Goal: Find specific page/section: Find specific page/section

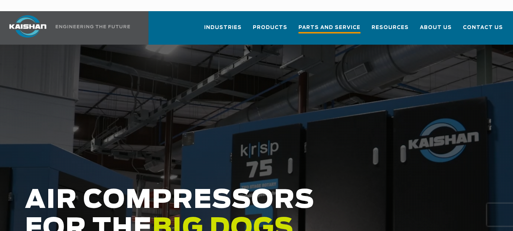
click at [317, 23] on span "Parts and Service" at bounding box center [329, 28] width 62 height 10
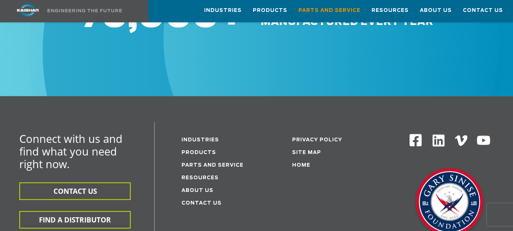
scroll to position [965, 0]
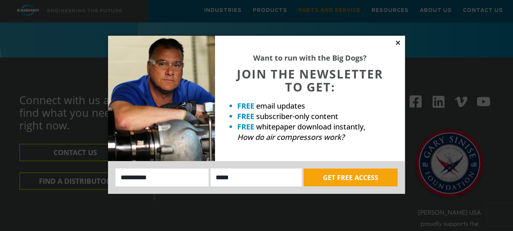
click at [399, 41] on icon at bounding box center [398, 42] width 4 height 4
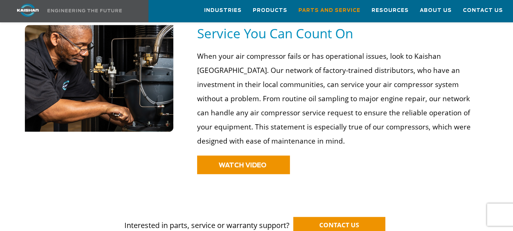
scroll to position [631, 0]
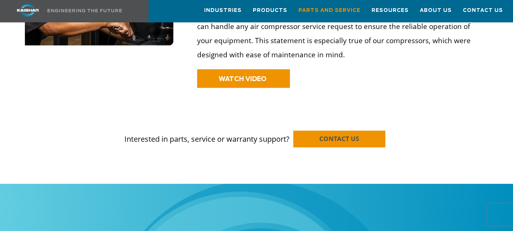
click at [338, 134] on span "CONTACT US" at bounding box center [339, 138] width 40 height 9
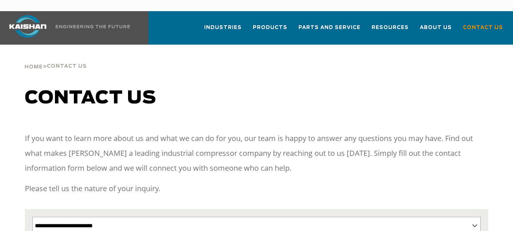
select select "**********"
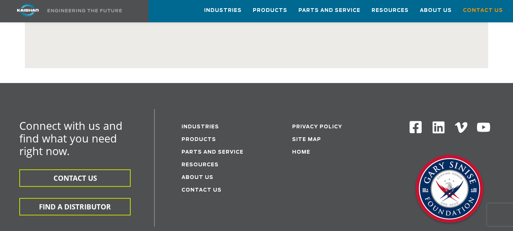
scroll to position [460, 0]
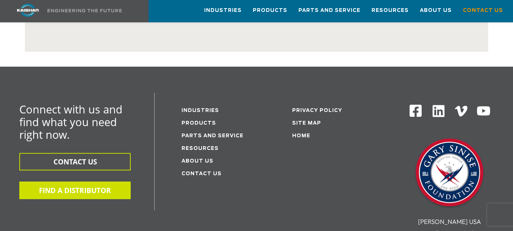
click at [77, 181] on button "FIND A DISTRIBUTOR" at bounding box center [74, 189] width 111 height 17
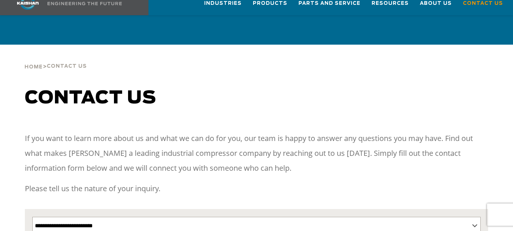
select select "**********"
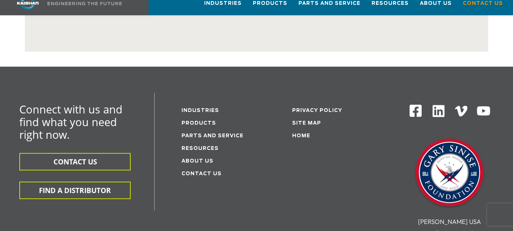
scroll to position [460, 0]
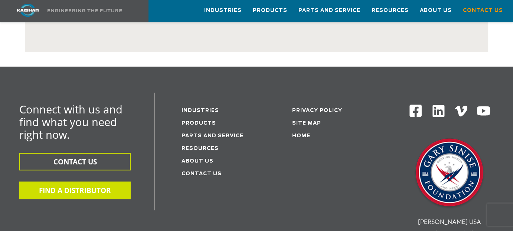
click at [85, 181] on button "FIND A DISTRIBUTOR" at bounding box center [74, 189] width 111 height 17
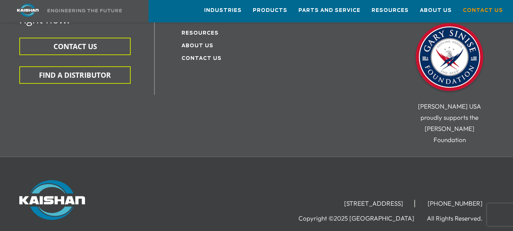
scroll to position [608, 0]
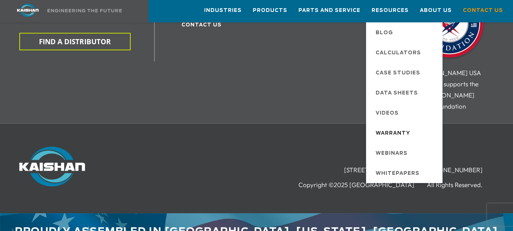
click at [377, 130] on span "Warranty" at bounding box center [393, 133] width 35 height 13
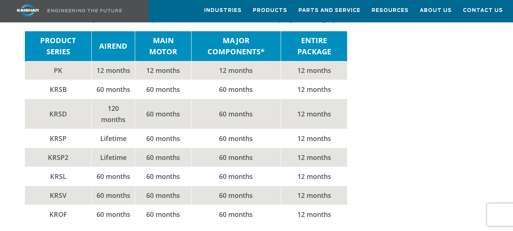
scroll to position [186, 0]
